Goal: Task Accomplishment & Management: Manage account settings

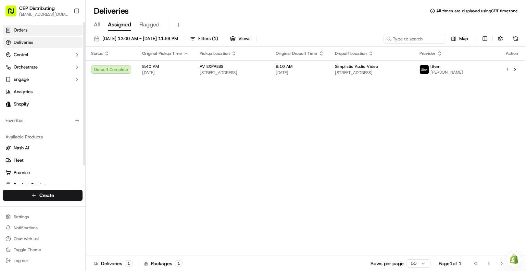
click at [24, 28] on span "Orders" at bounding box center [21, 30] width 14 height 6
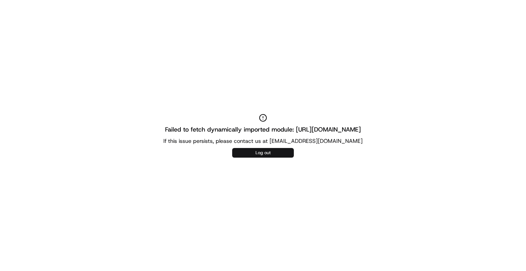
click at [249, 153] on button "Log out" at bounding box center [263, 153] width 62 height 10
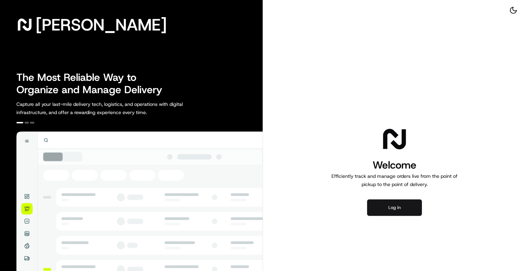
click at [399, 209] on button "Log in" at bounding box center [394, 207] width 55 height 16
